Goal: Task Accomplishment & Management: Use online tool/utility

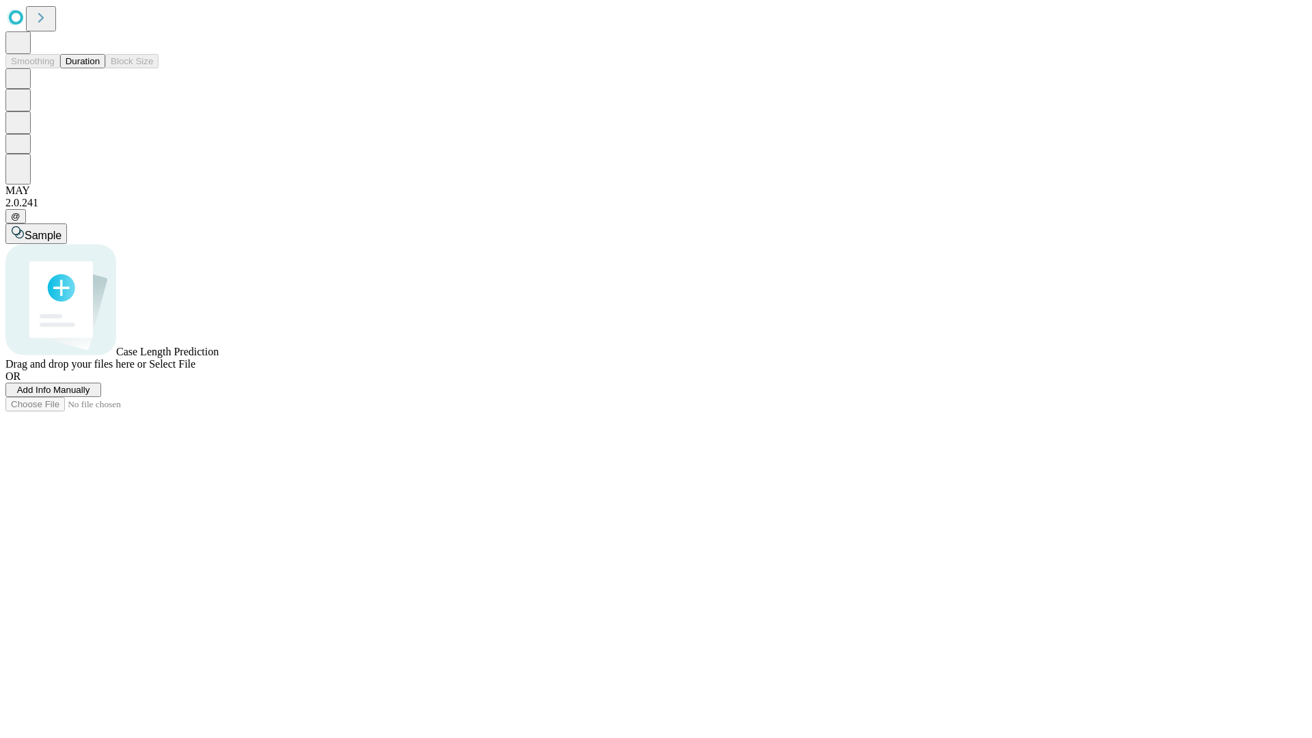
click at [100, 68] on button "Duration" at bounding box center [82, 61] width 45 height 14
click at [90, 395] on span "Add Info Manually" at bounding box center [53, 390] width 73 height 10
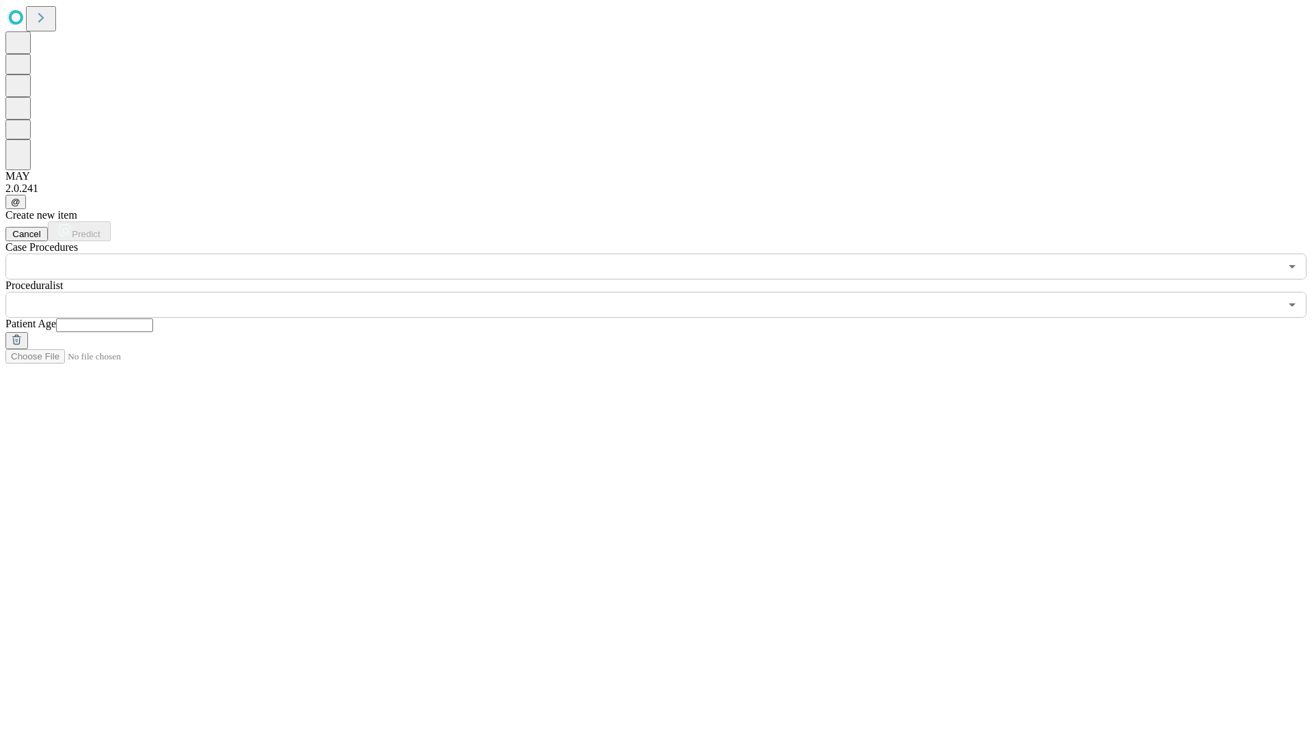
click at [153, 318] on input "text" at bounding box center [104, 325] width 97 height 14
type input "**"
click at [666, 292] on input "text" at bounding box center [642, 305] width 1274 height 26
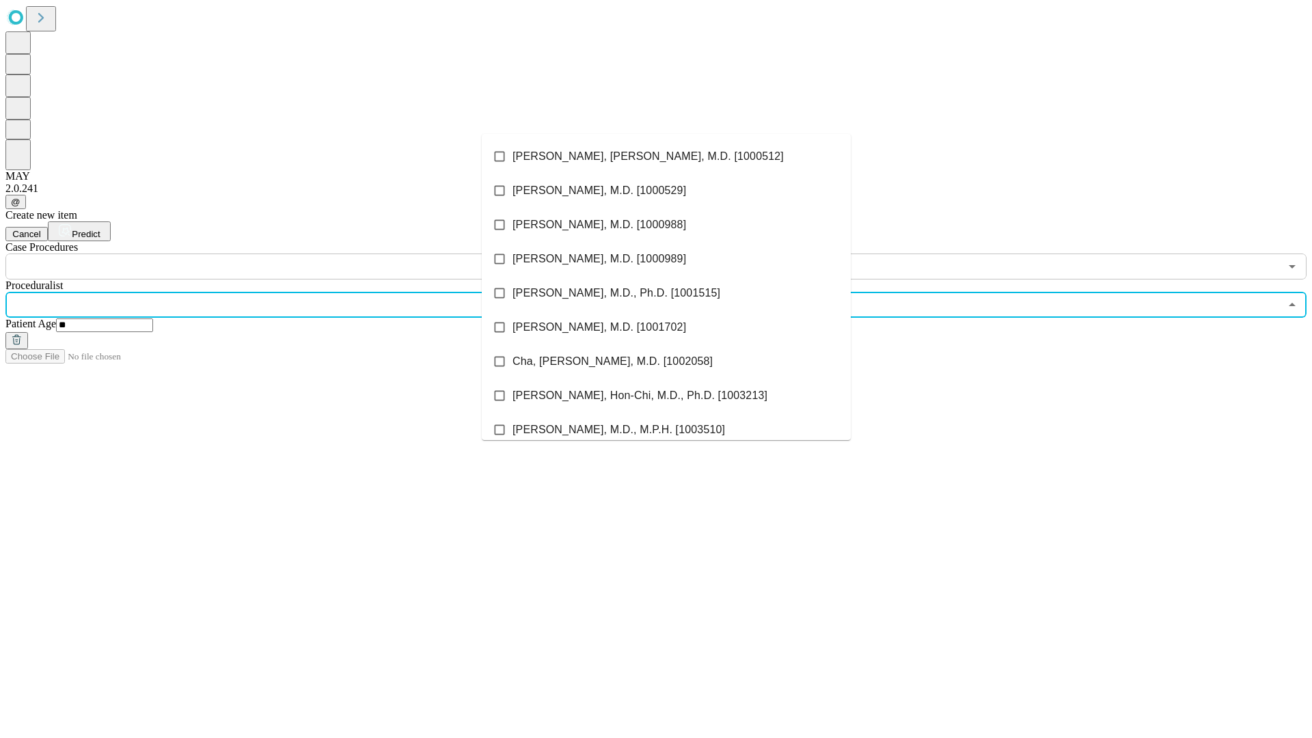
click at [666, 156] on li "[PERSON_NAME], [PERSON_NAME], M.D. [1000512]" at bounding box center [666, 156] width 369 height 34
